Goal: Task Accomplishment & Management: Use online tool/utility

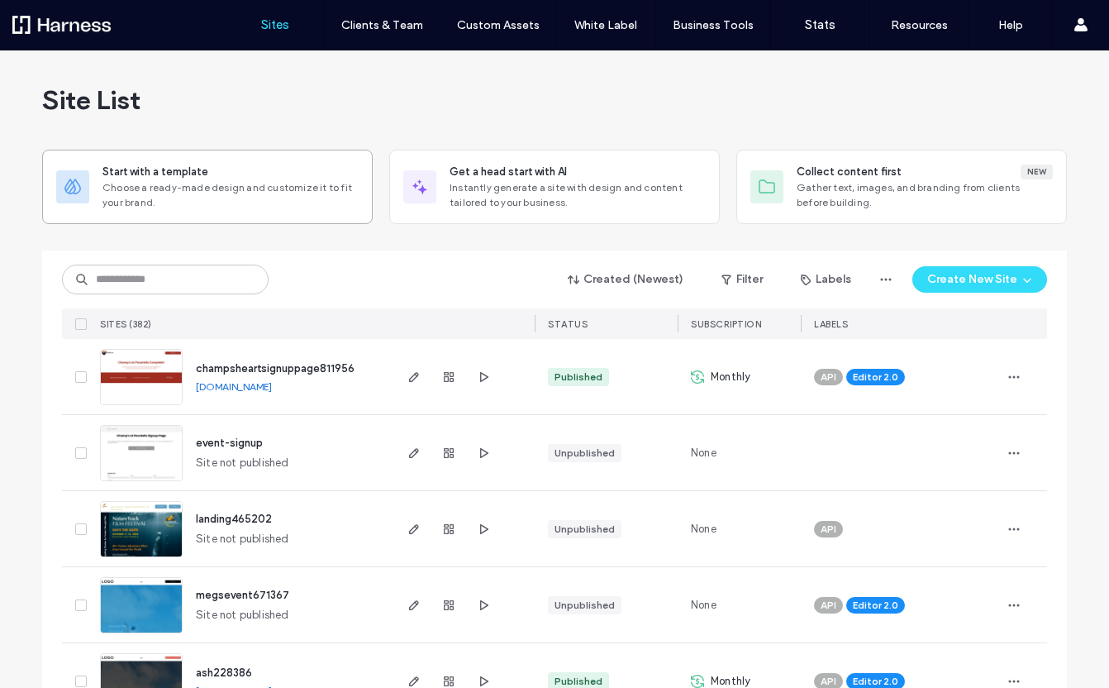
click at [159, 183] on span "Choose a ready-made design and customize it to fit your brand." at bounding box center [230, 195] width 256 height 30
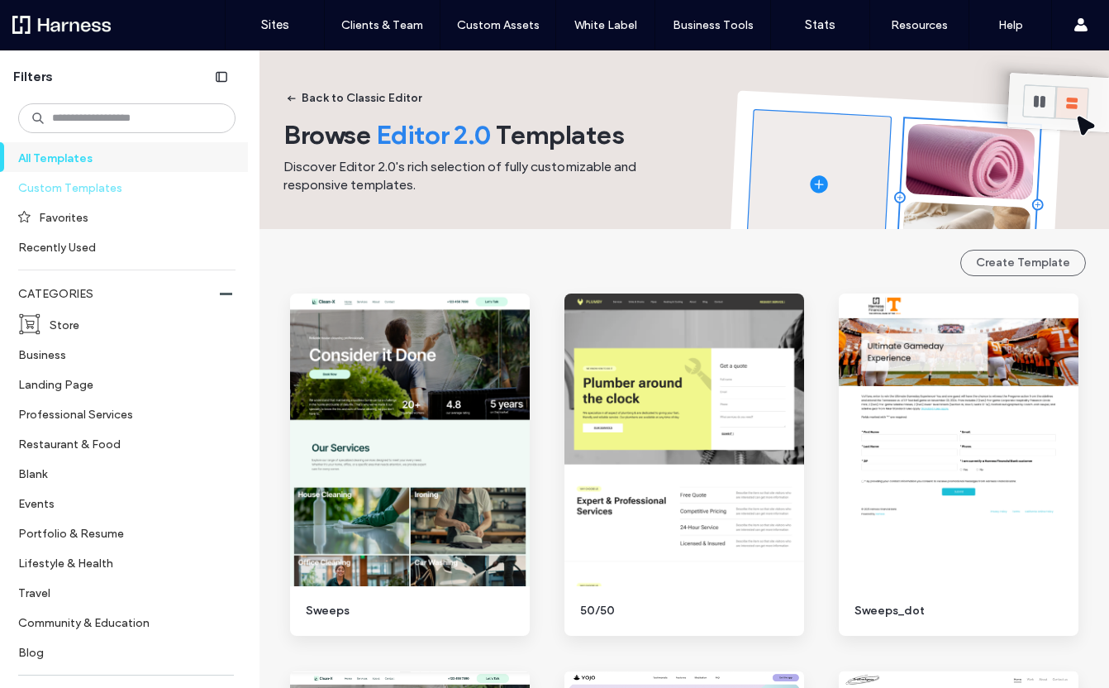
click at [118, 190] on label "Custom Templates" at bounding box center [119, 187] width 203 height 29
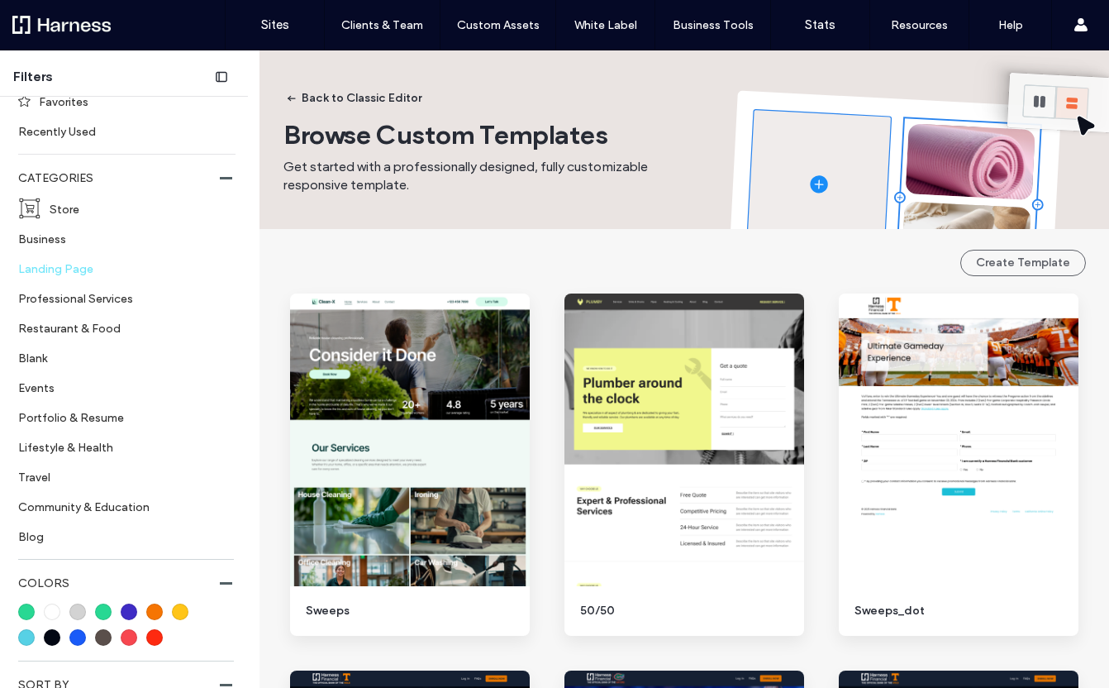
scroll to position [121, 0]
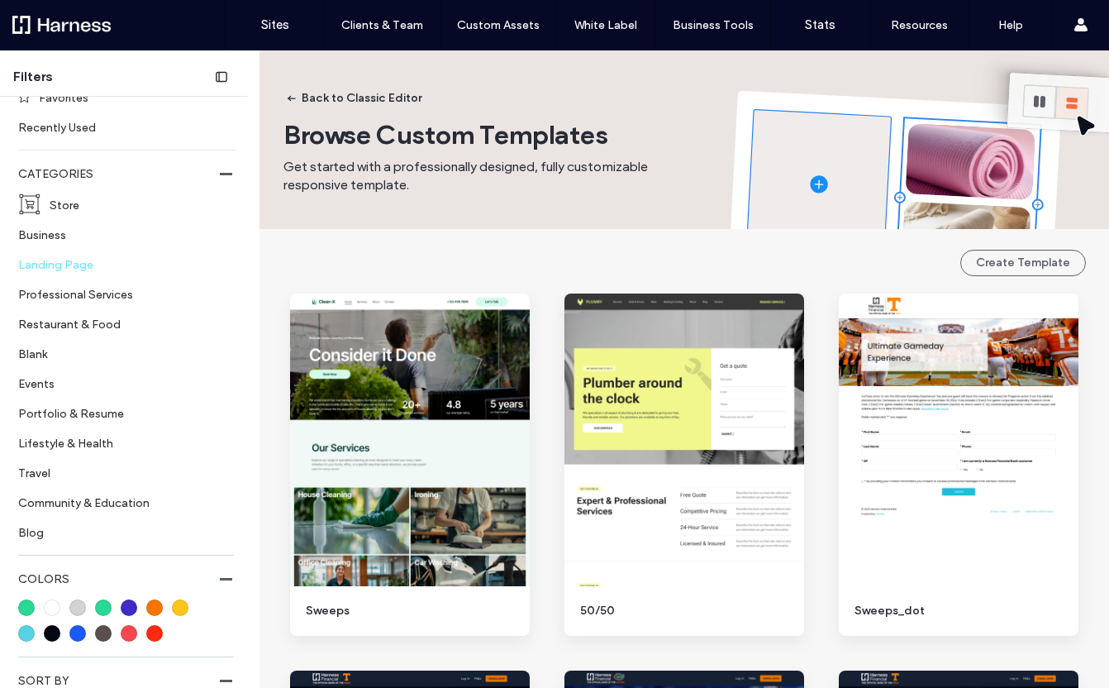
click at [96, 265] on label "Landing Page" at bounding box center [119, 264] width 203 height 29
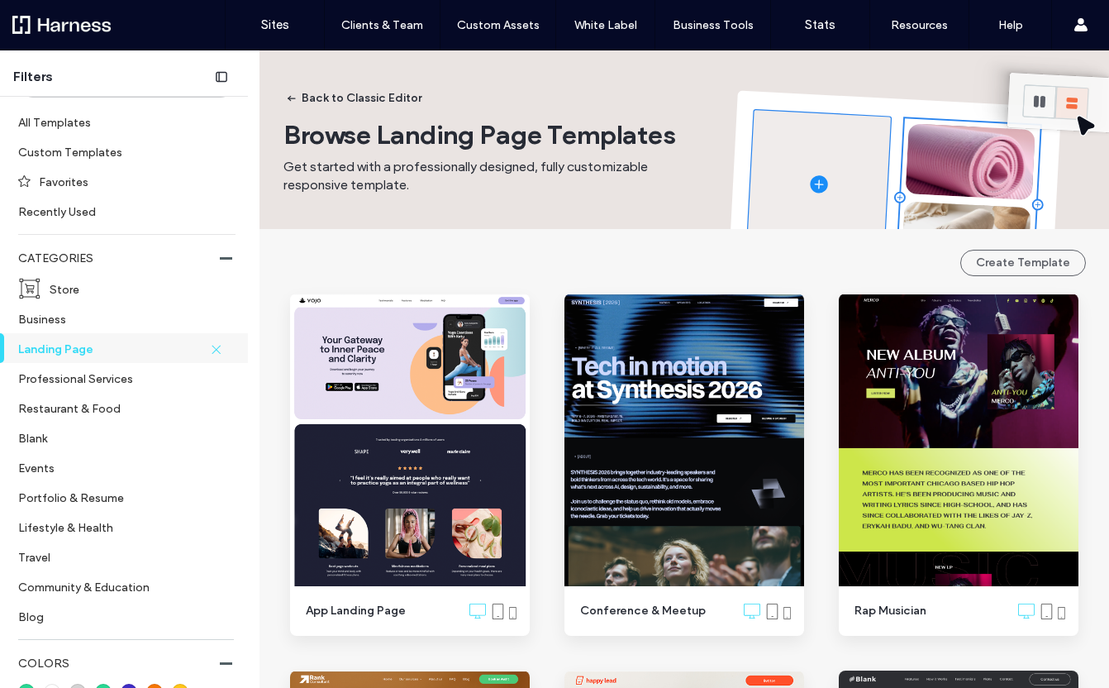
scroll to position [0, 0]
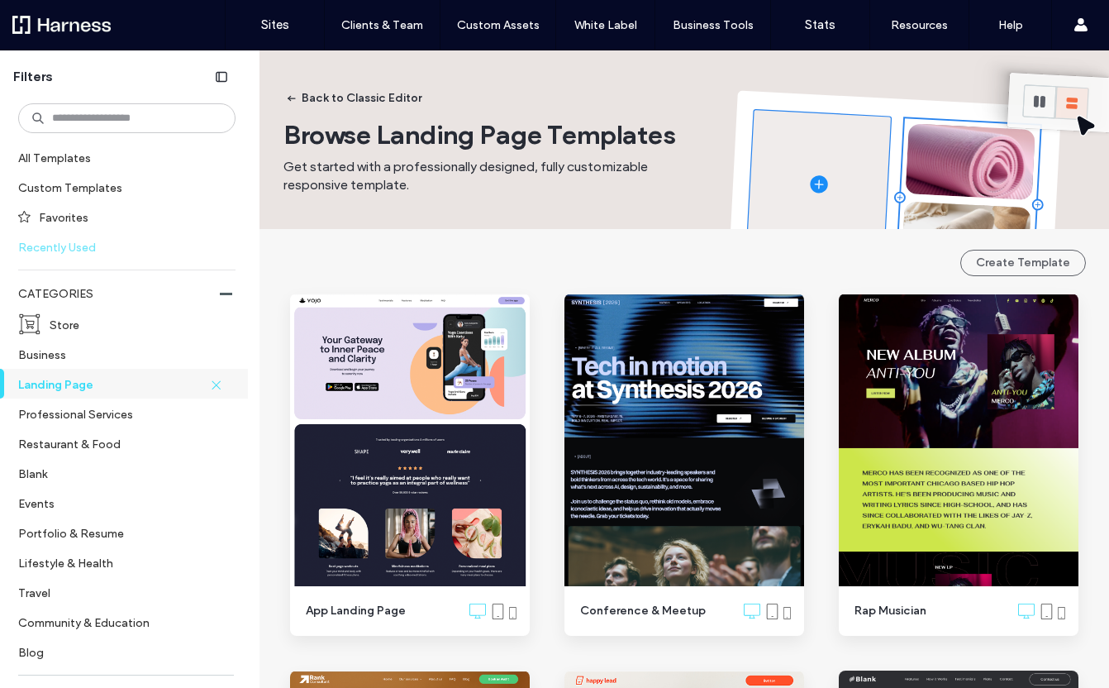
click at [86, 245] on label "Recently Used" at bounding box center [119, 246] width 203 height 29
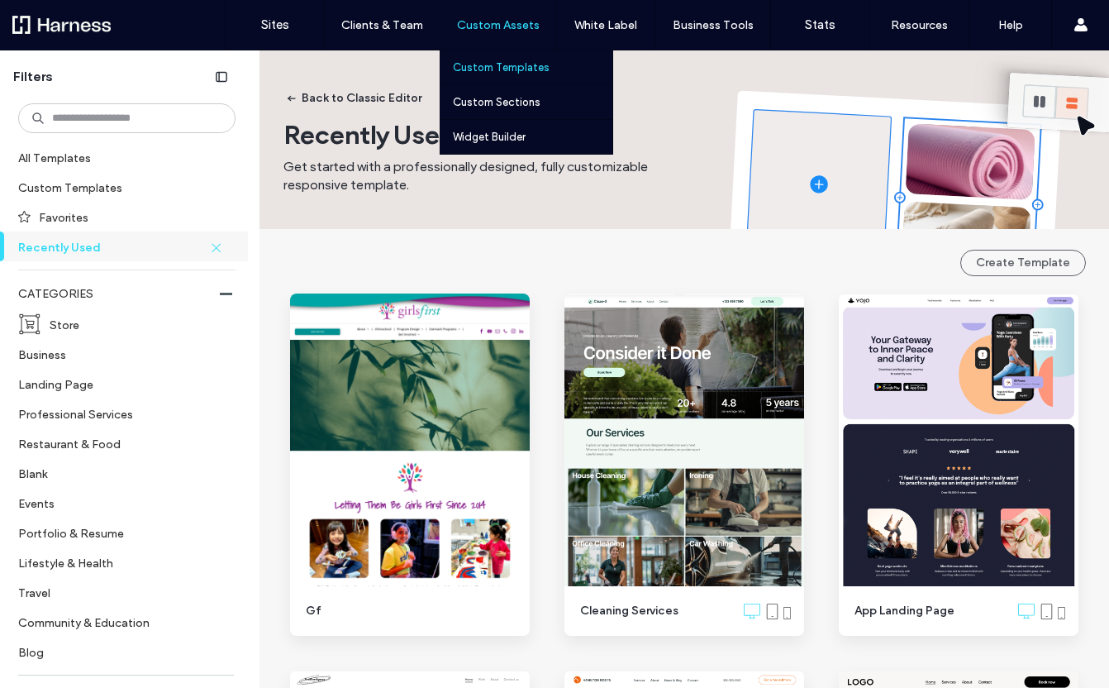
click at [520, 64] on label "Custom Templates" at bounding box center [501, 67] width 97 height 12
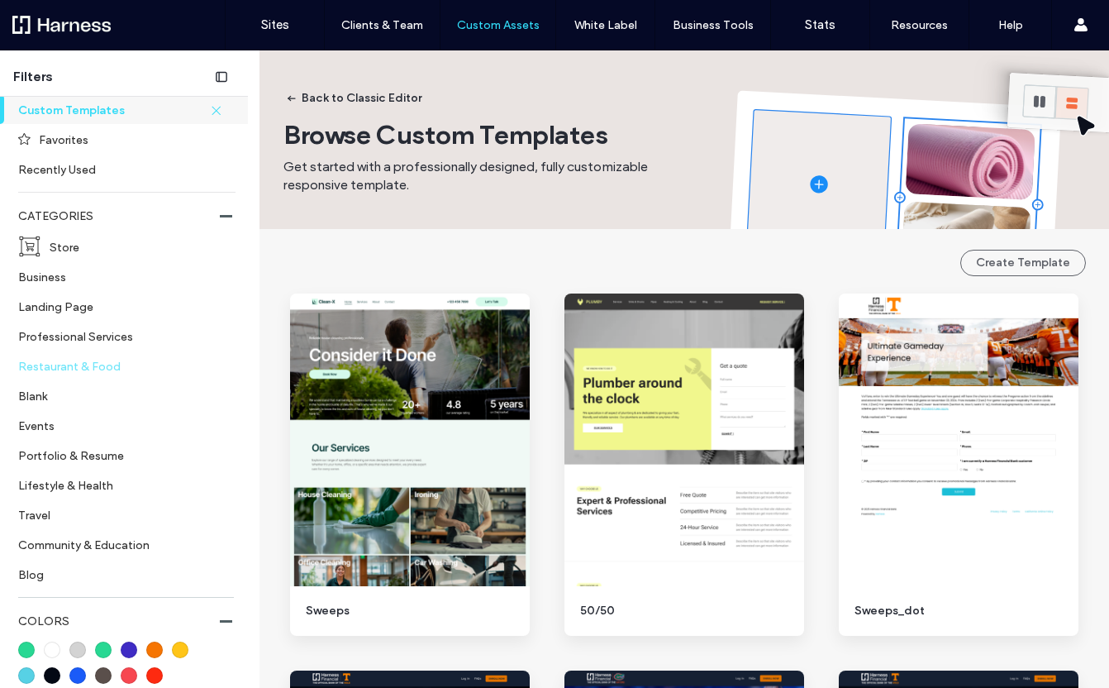
scroll to position [84, 0]
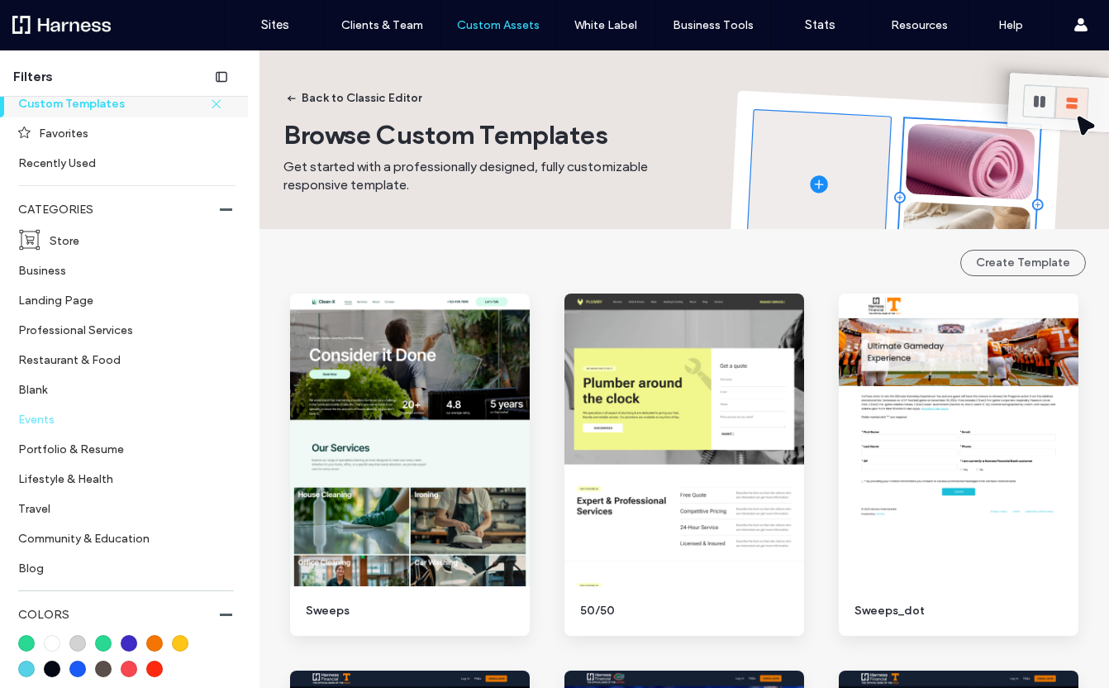
click at [96, 427] on label "Events" at bounding box center [119, 418] width 203 height 29
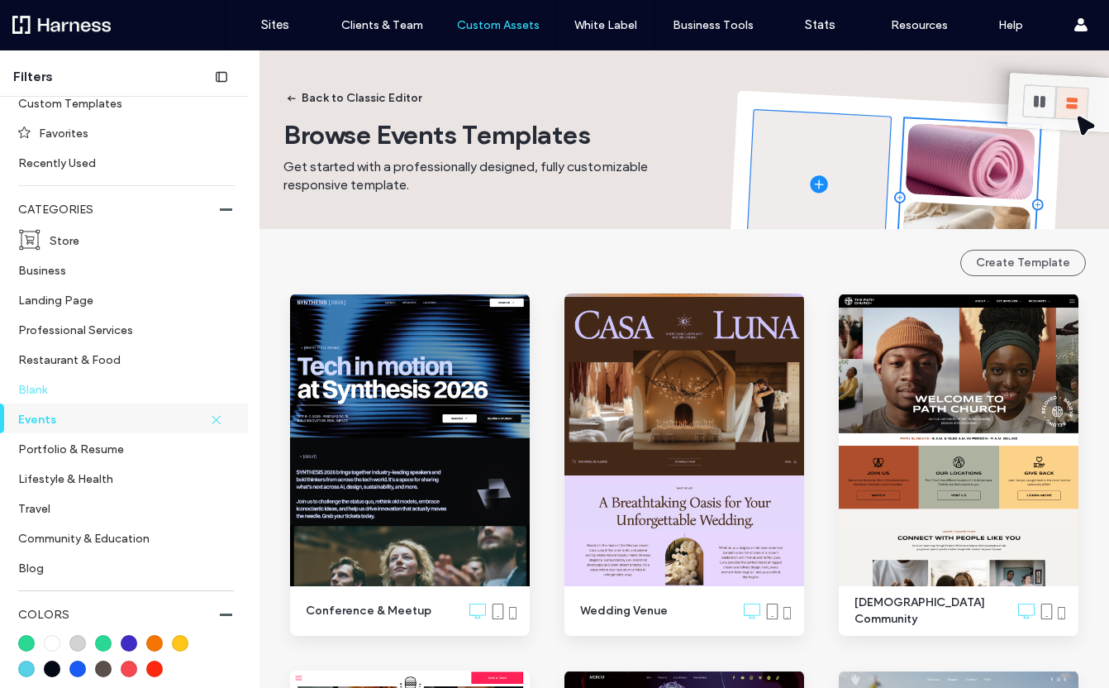
click at [102, 387] on label "Blank" at bounding box center [119, 388] width 203 height 29
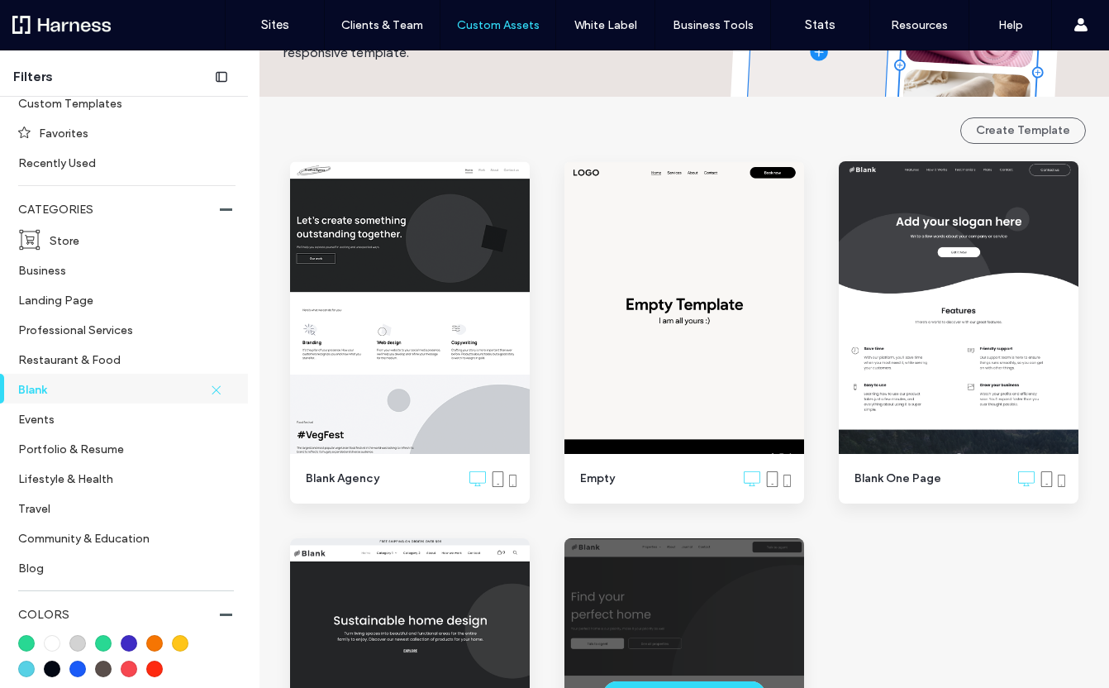
scroll to position [85, 0]
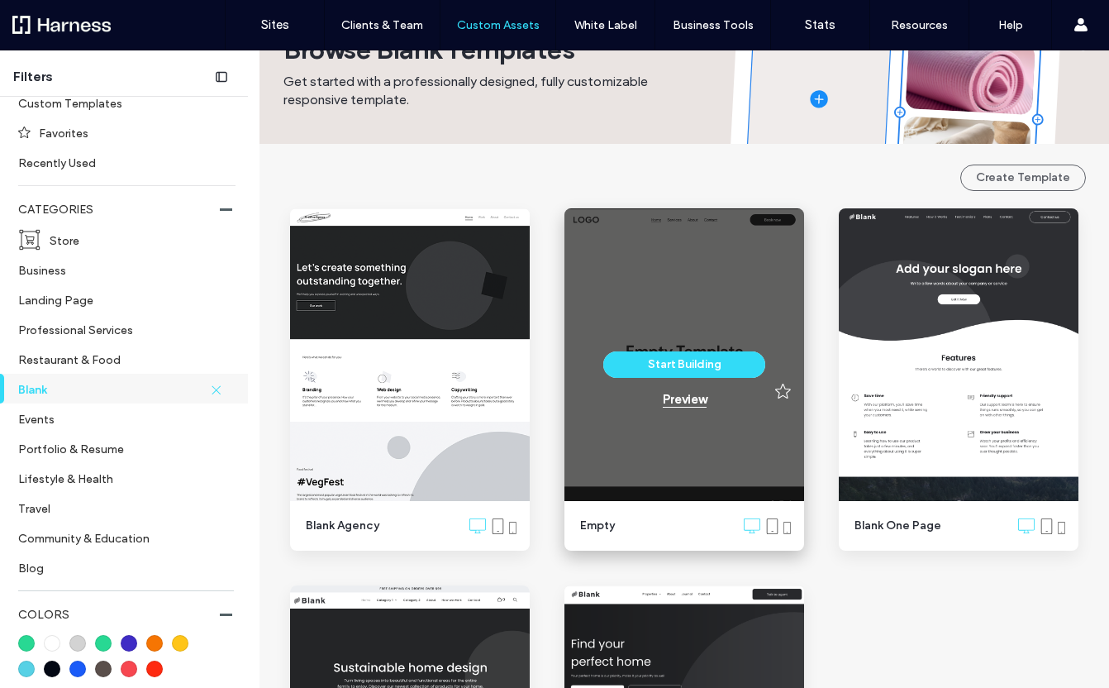
click at [684, 403] on div "Preview" at bounding box center [685, 399] width 44 height 15
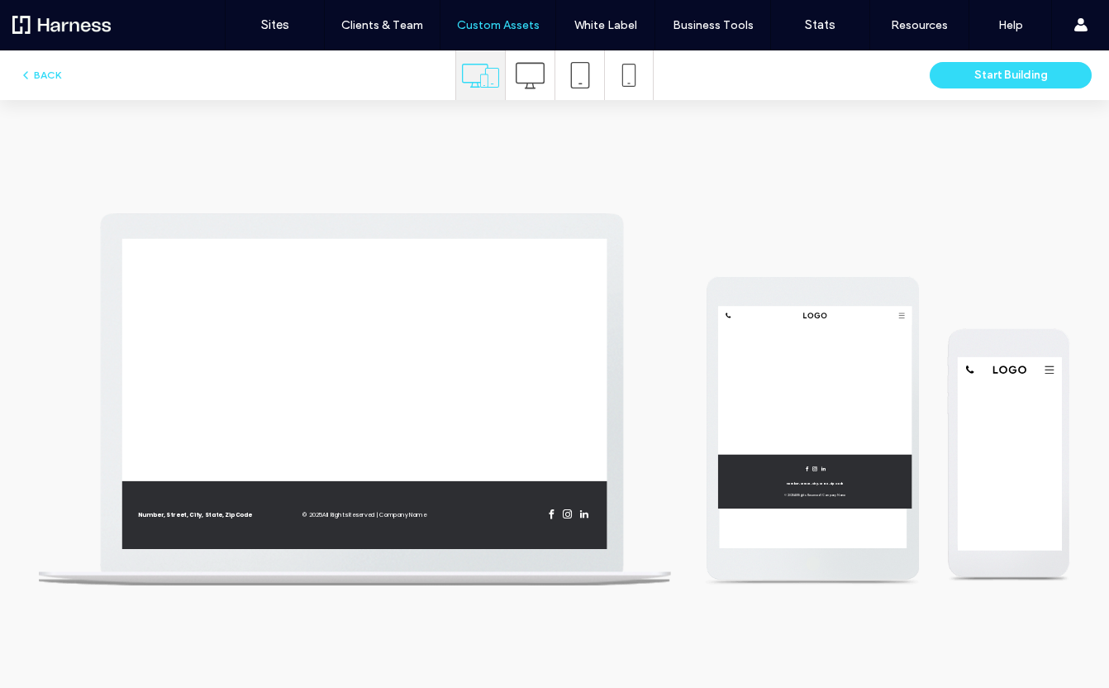
scroll to position [0, 0]
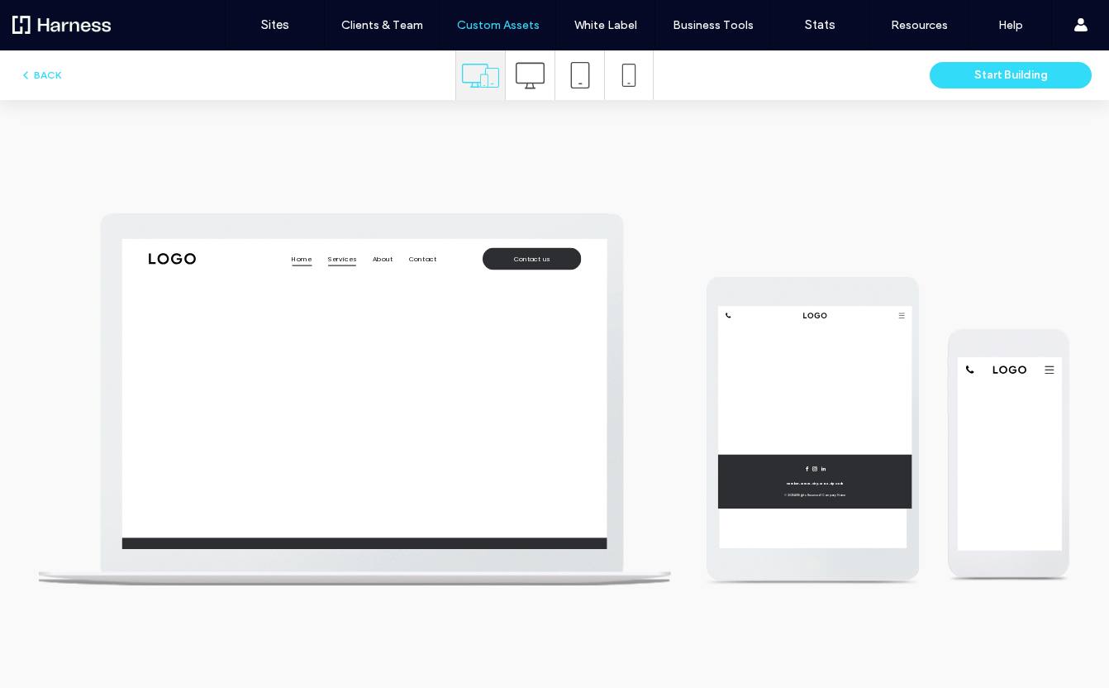
click at [574, 276] on span "Services" at bounding box center [572, 279] width 58 height 29
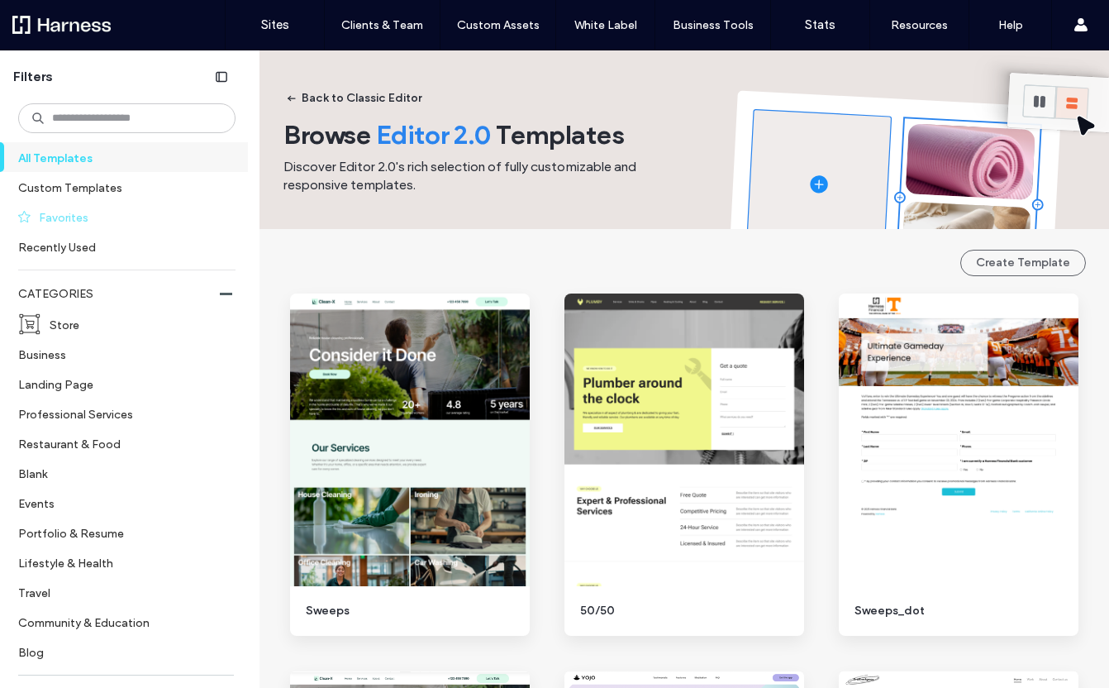
click at [112, 214] on label "Favorites" at bounding box center [130, 217] width 183 height 29
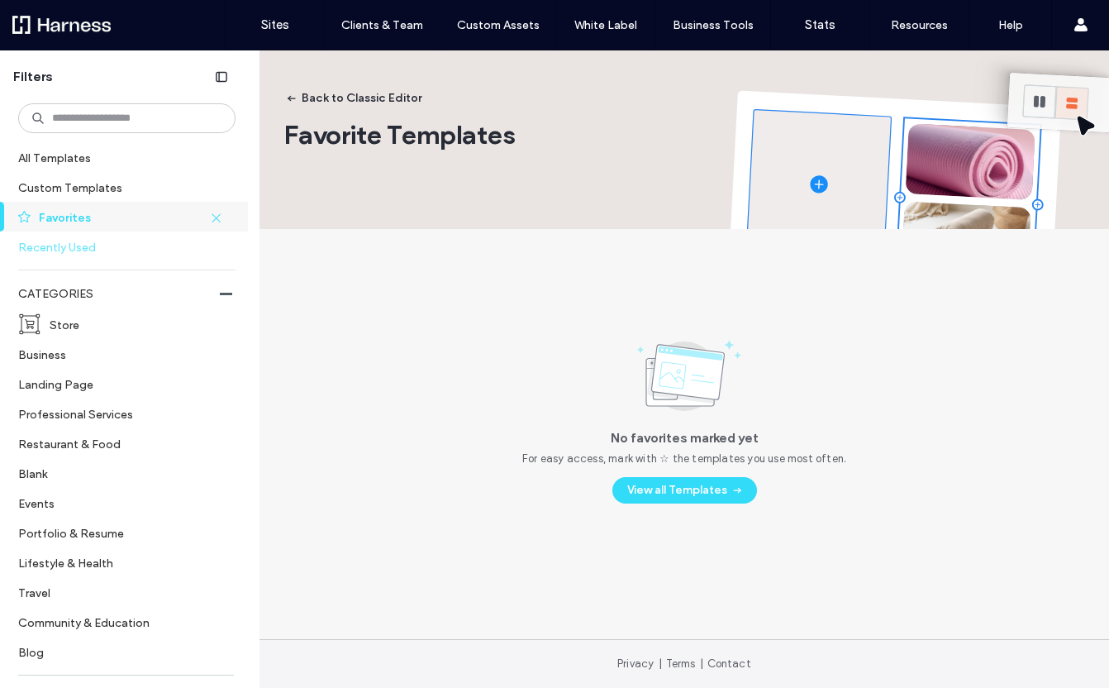
click at [102, 246] on label "Recently Used" at bounding box center [119, 246] width 203 height 29
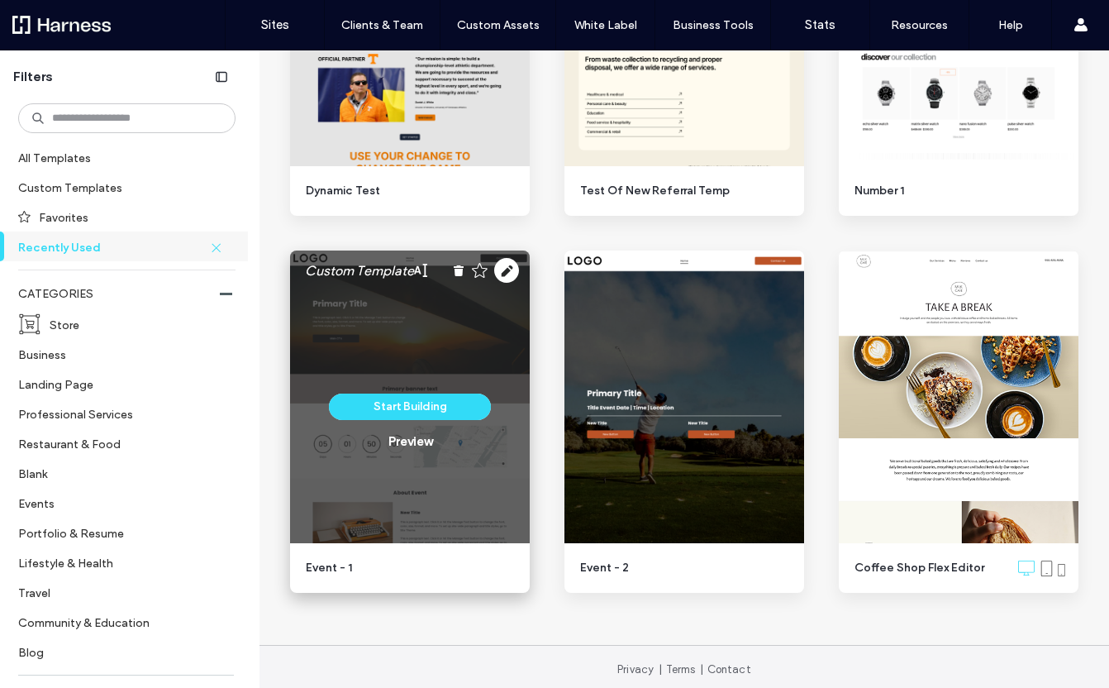
scroll to position [8718, 0]
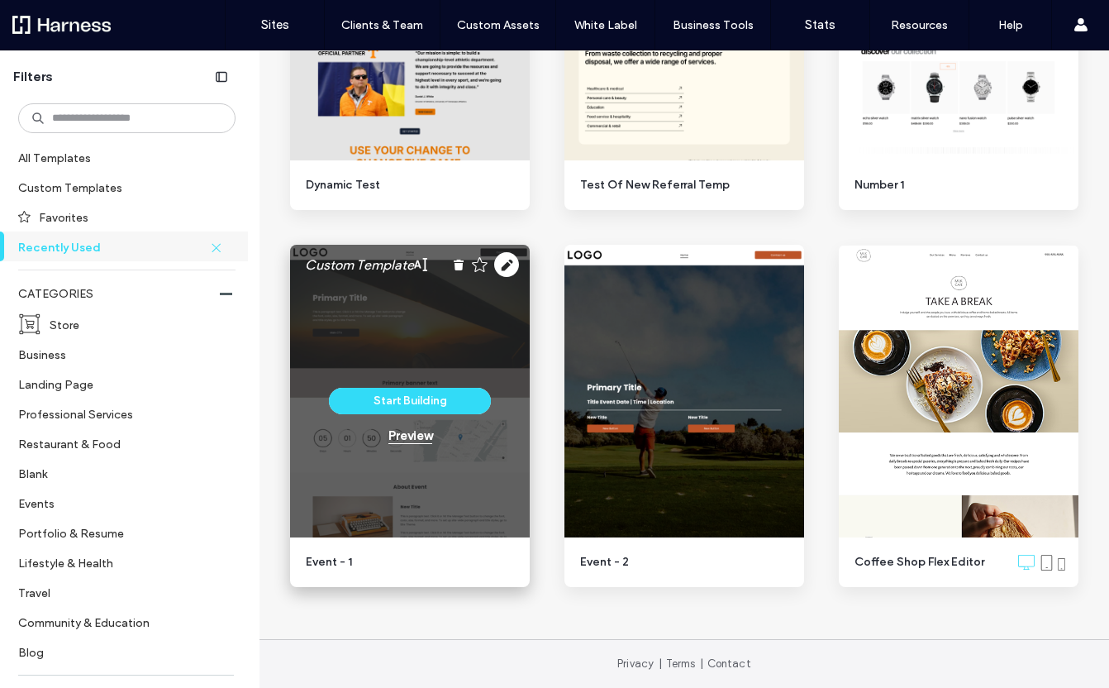
click at [412, 436] on div "Preview" at bounding box center [410, 435] width 44 height 15
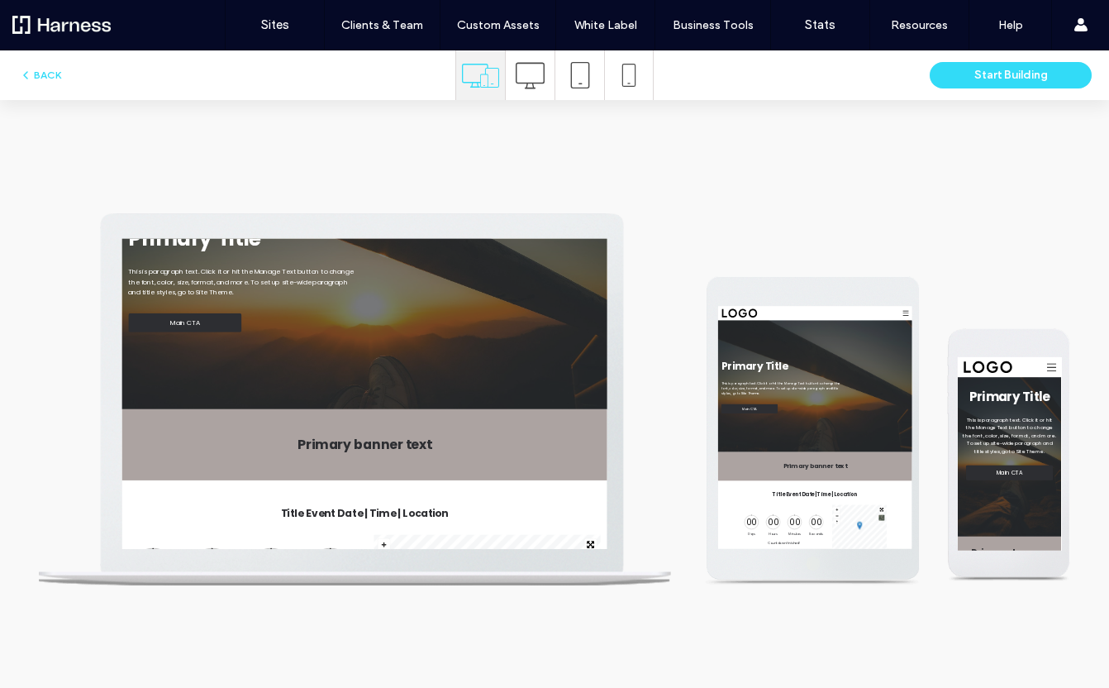
scroll to position [0, 0]
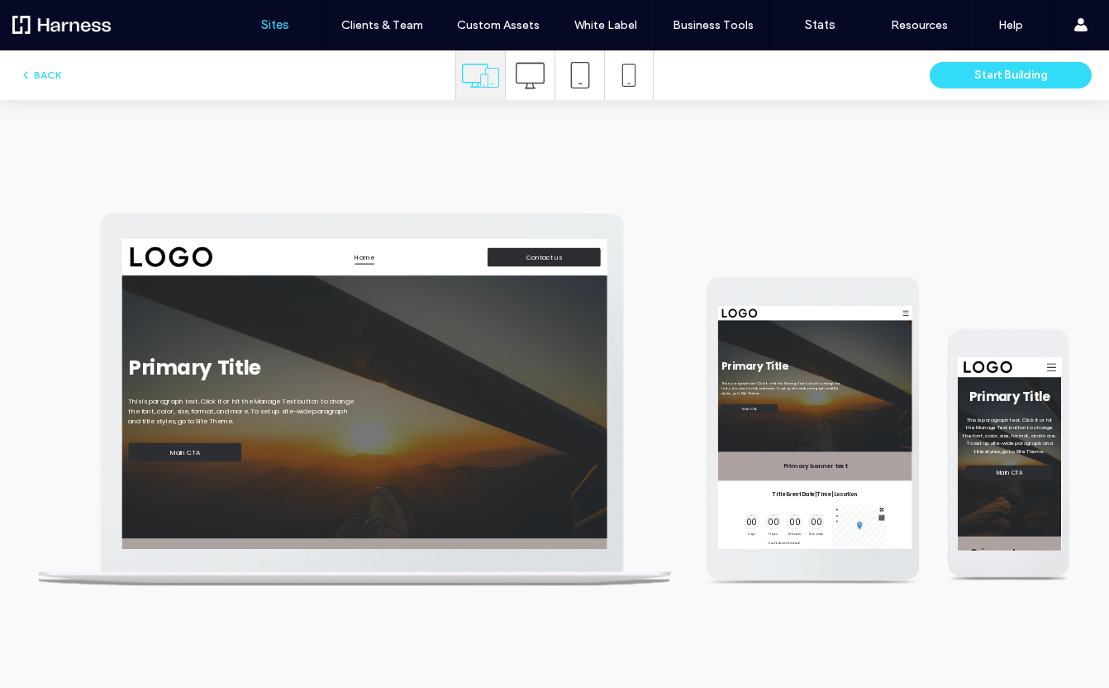
click at [269, 31] on label "Sites" at bounding box center [275, 24] width 28 height 15
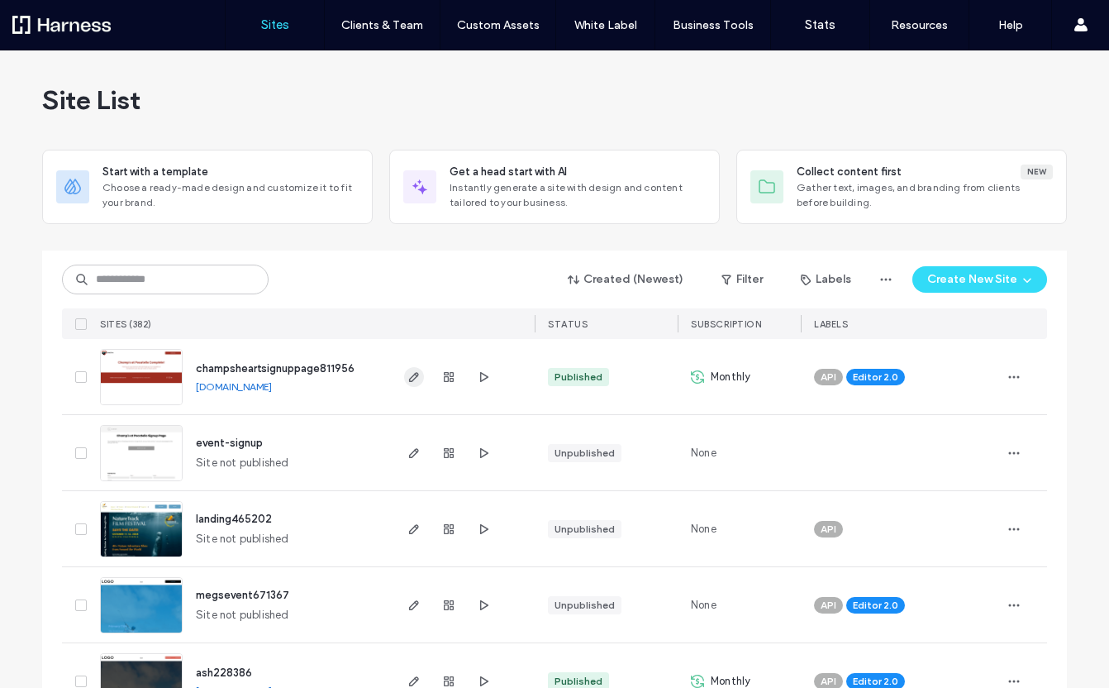
click at [408, 375] on icon "button" at bounding box center [414, 376] width 13 height 13
